Goal: Transaction & Acquisition: Subscribe to service/newsletter

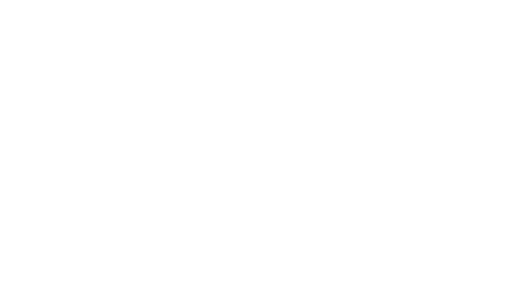
select select "*"
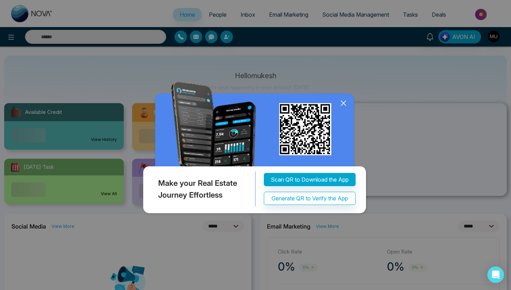
scroll to position [21, 0]
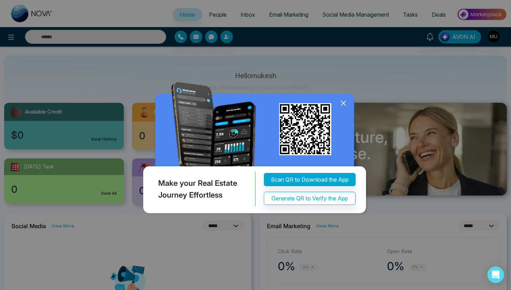
click at [344, 101] on icon at bounding box center [343, 103] width 10 height 10
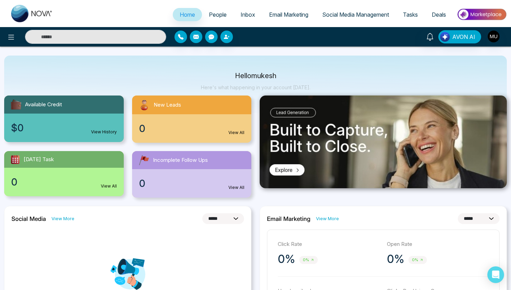
scroll to position [0, 0]
